Goal: Task Accomplishment & Management: Use online tool/utility

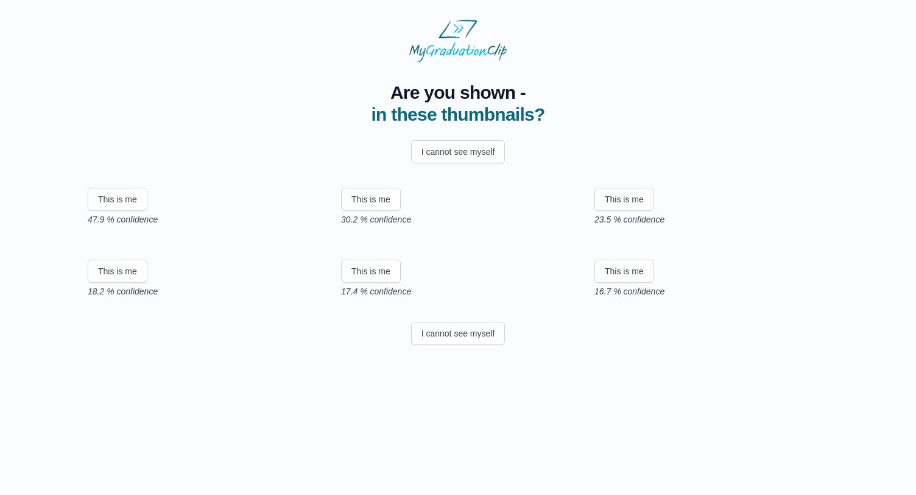
scroll to position [110, 0]
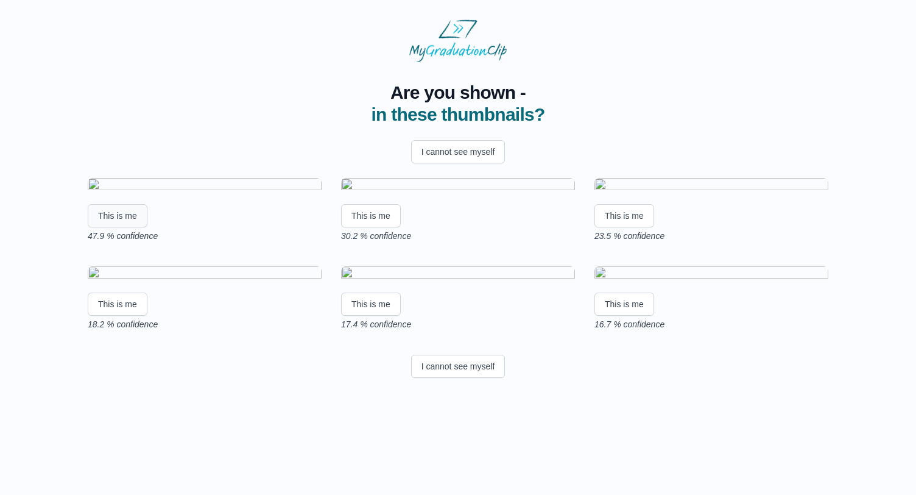
click at [124, 216] on button "This is me" at bounding box center [118, 215] width 60 height 23
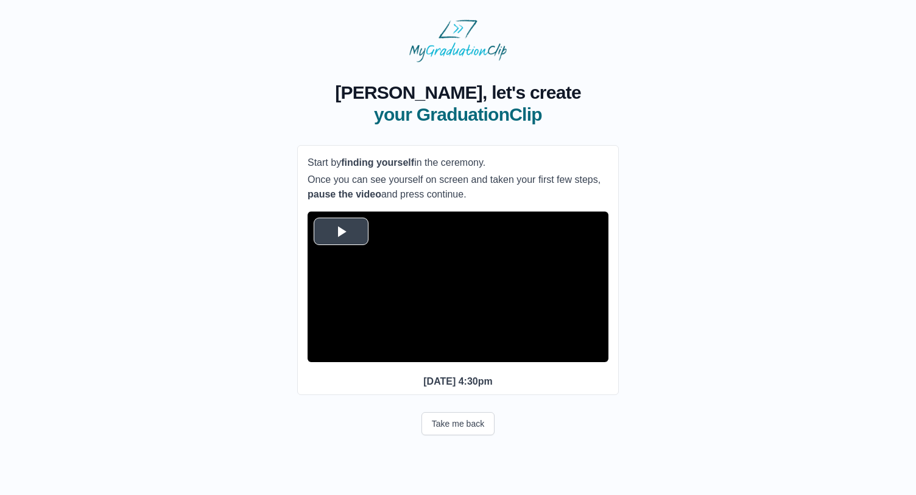
click at [455, 323] on video "Video Player" at bounding box center [458, 286] width 301 height 150
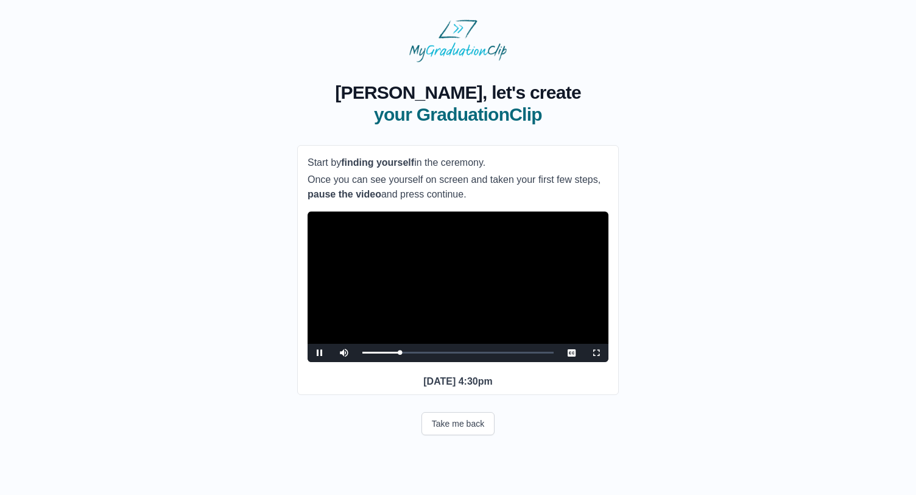
click at [320, 353] on span "Video Player" at bounding box center [320, 353] width 0 height 0
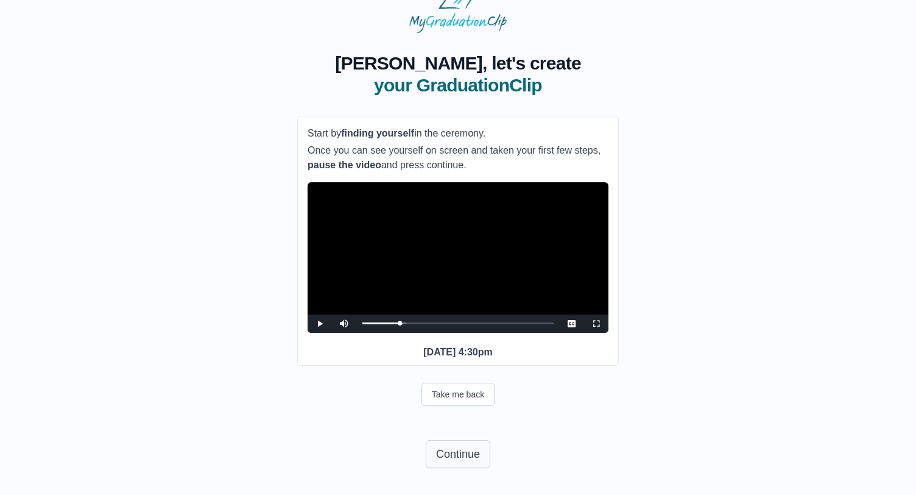
scroll to position [52, 0]
click at [320, 323] on span "Video Player" at bounding box center [320, 323] width 0 height 0
click at [448, 449] on button "Continue" at bounding box center [458, 454] width 65 height 28
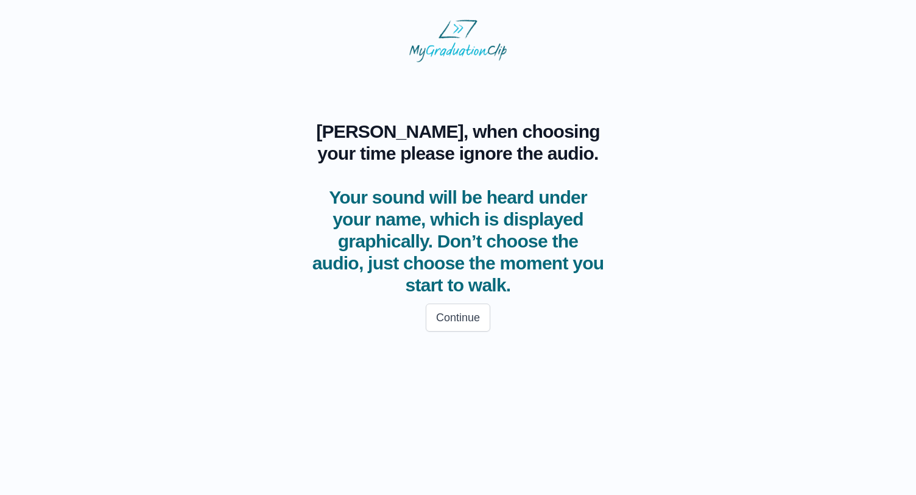
scroll to position [0, 0]
click at [474, 324] on button "Continue" at bounding box center [458, 317] width 65 height 28
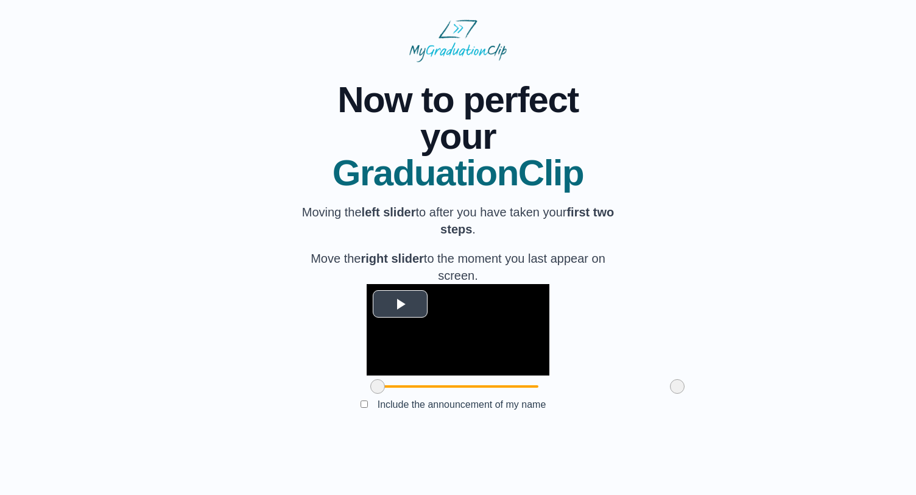
scroll to position [49, 0]
click at [670, 393] on span at bounding box center [677, 386] width 15 height 15
drag, startPoint x: 610, startPoint y: 428, endPoint x: 538, endPoint y: 428, distance: 71.9
click at [598, 393] on span at bounding box center [605, 386] width 15 height 15
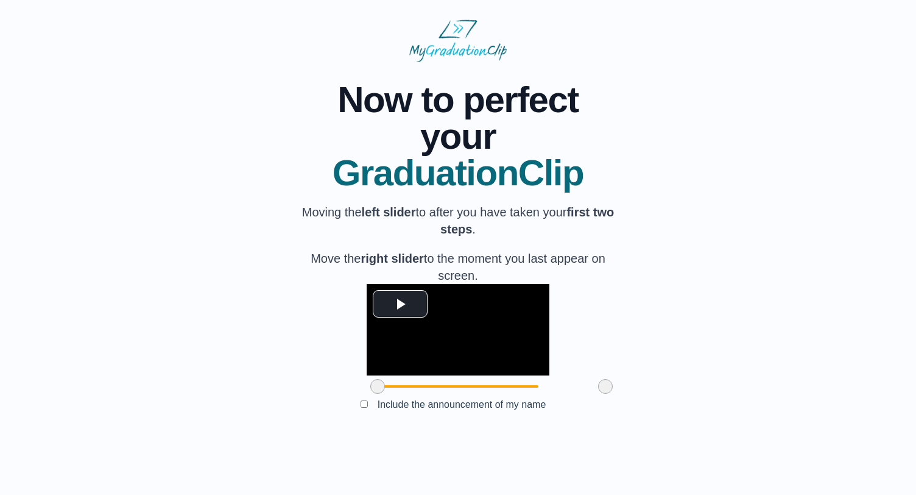
click at [370, 393] on span at bounding box center [377, 386] width 15 height 15
click at [530, 445] on body "**********" at bounding box center [458, 227] width 897 height 435
drag, startPoint x: 309, startPoint y: 425, endPoint x: 301, endPoint y: 425, distance: 8.5
click at [370, 393] on span at bounding box center [377, 386] width 15 height 15
click at [476, 435] on button "Submit" at bounding box center [458, 423] width 48 height 23
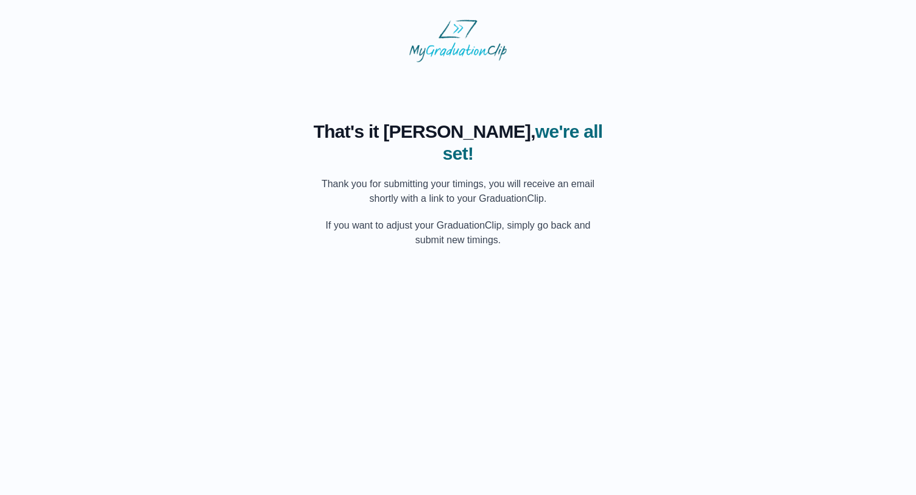
scroll to position [0, 0]
